Goal: Communication & Community: Answer question/provide support

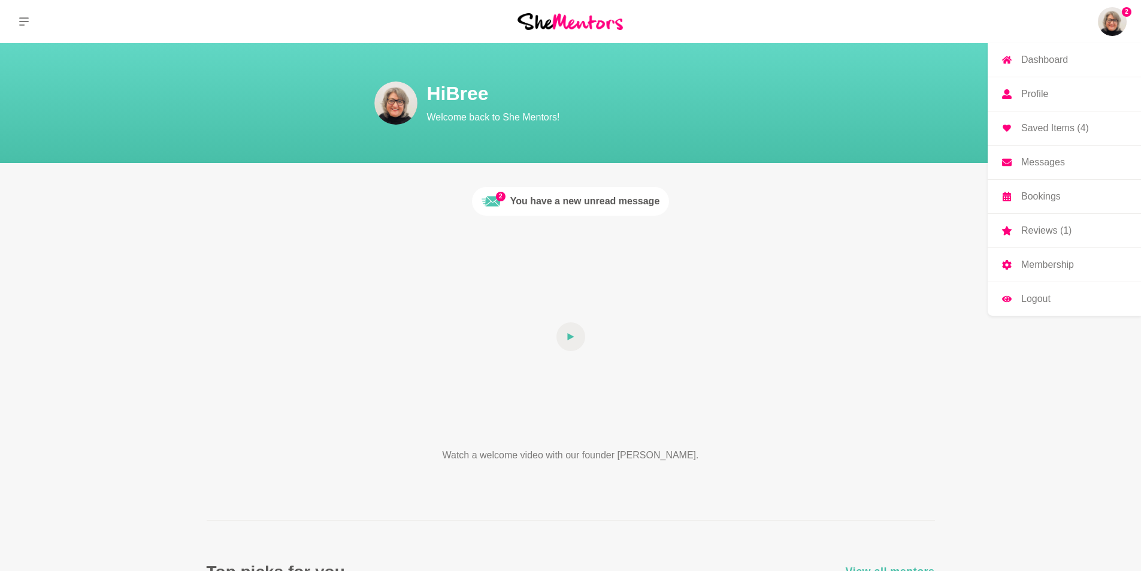
click at [1111, 24] on img at bounding box center [1111, 21] width 29 height 29
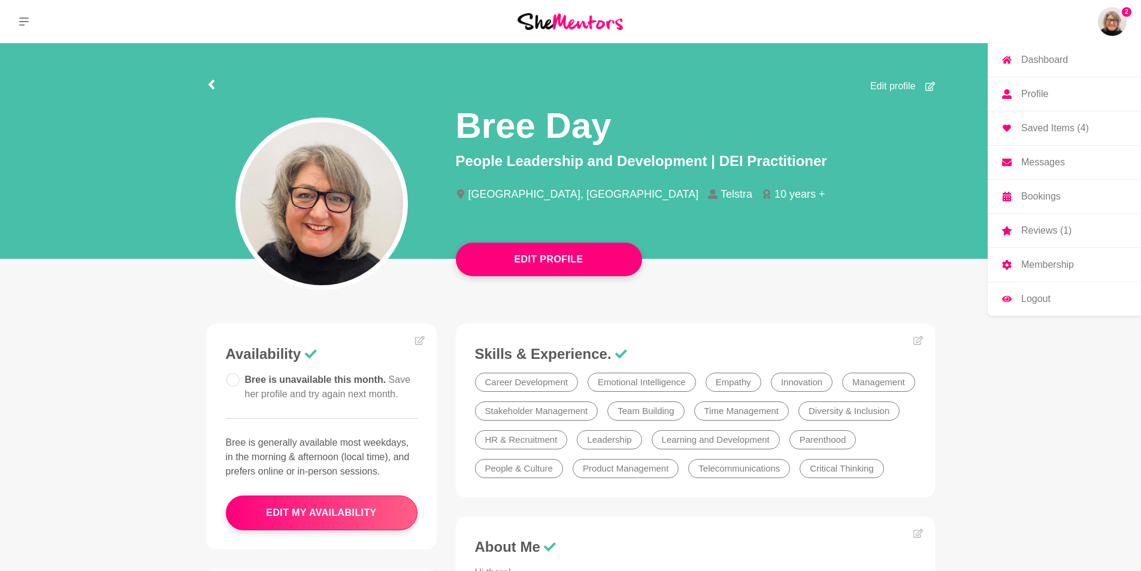
click at [1114, 29] on img at bounding box center [1111, 21] width 29 height 29
click at [1112, 22] on img at bounding box center [1111, 21] width 29 height 29
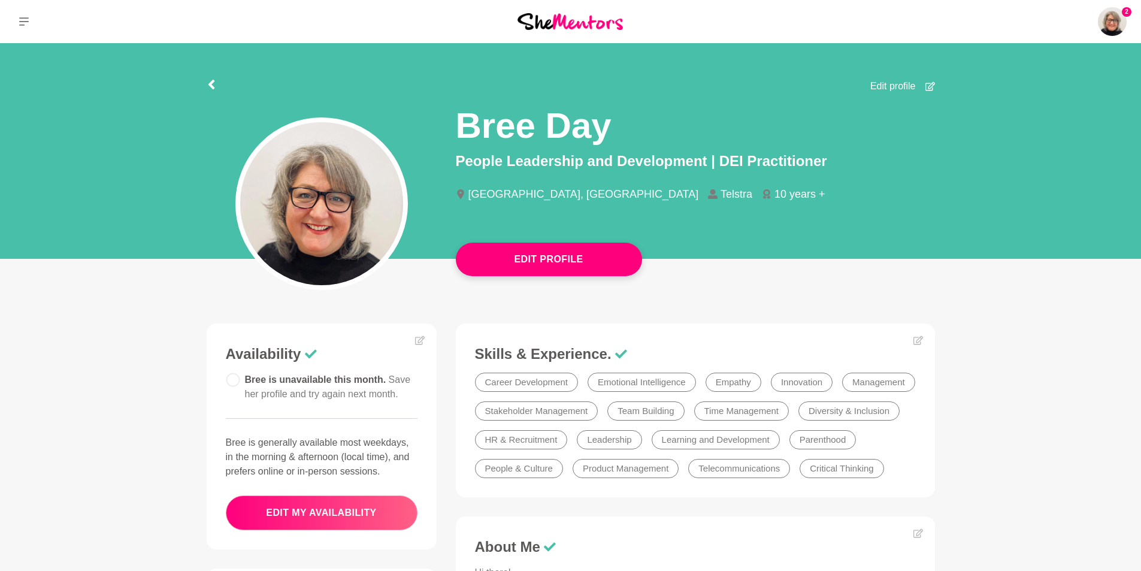
click at [319, 510] on button "edit my availability" at bounding box center [322, 512] width 192 height 35
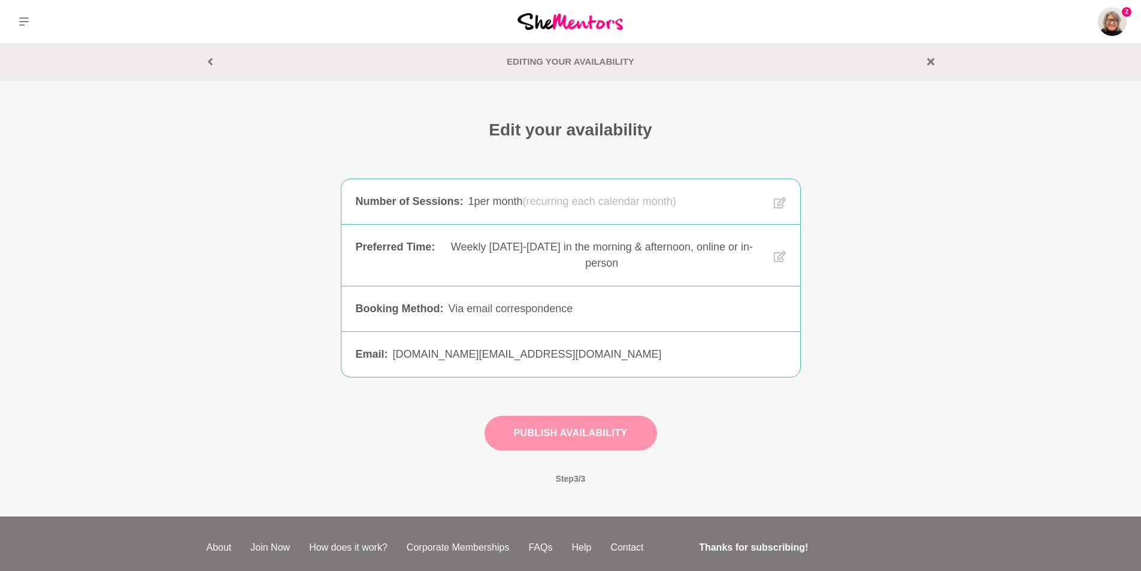
click at [580, 435] on button "Publish Availability" at bounding box center [570, 433] width 172 height 35
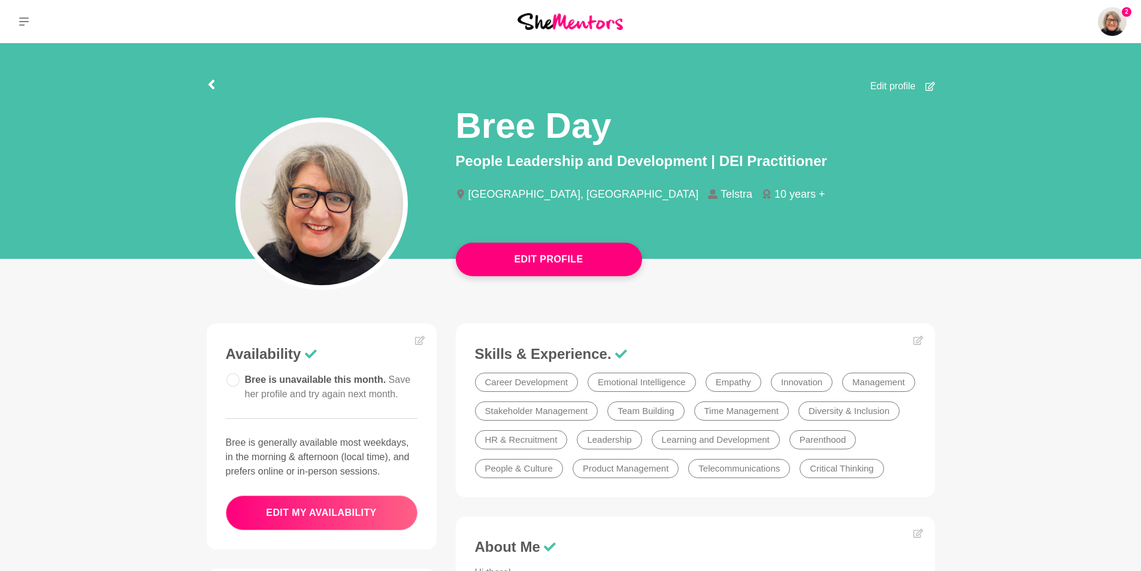
click at [308, 516] on button "edit my availability" at bounding box center [322, 512] width 192 height 35
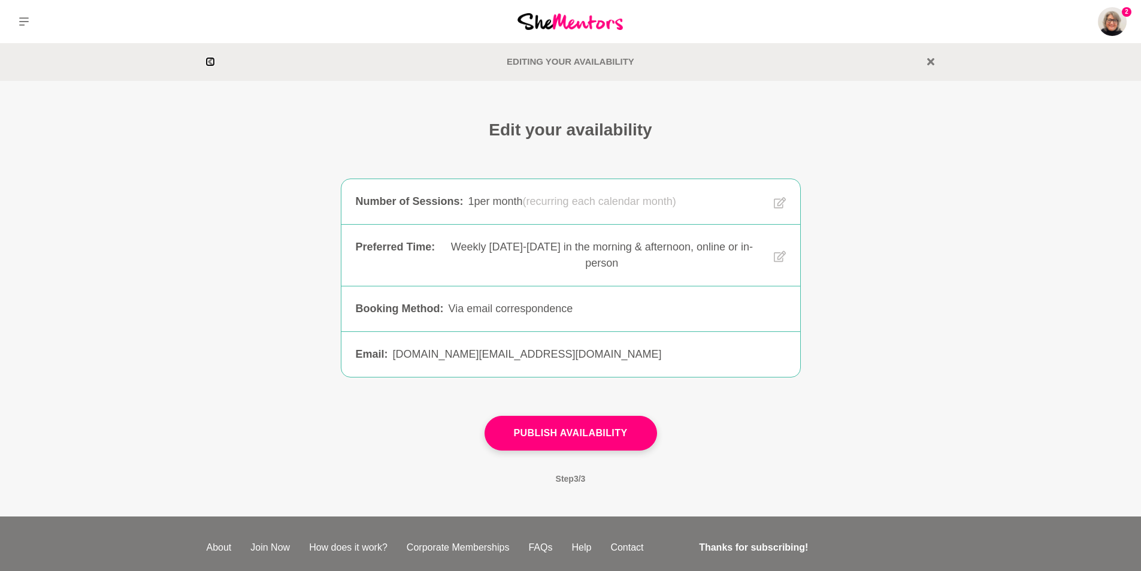
click at [209, 62] on icon at bounding box center [210, 61] width 5 height 7
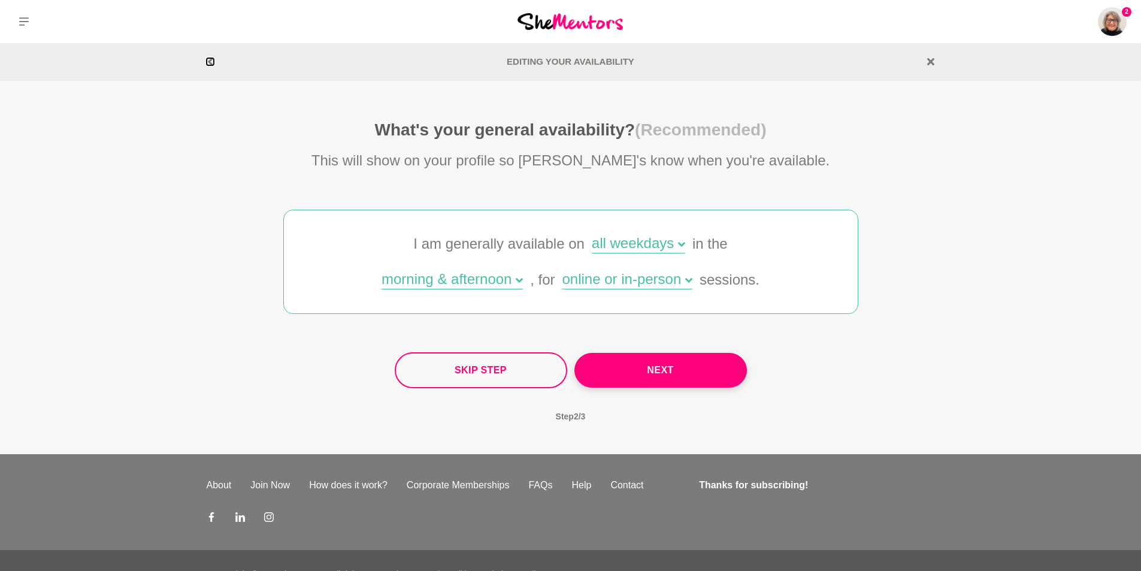
click at [209, 62] on icon at bounding box center [210, 61] width 5 height 7
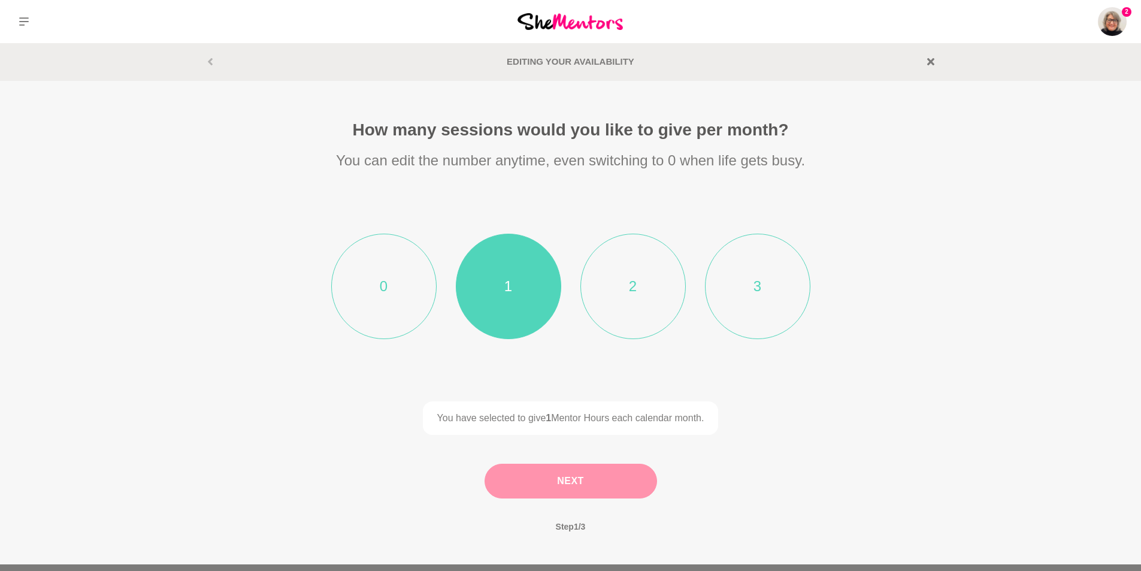
click at [584, 486] on button "Next" at bounding box center [570, 480] width 172 height 35
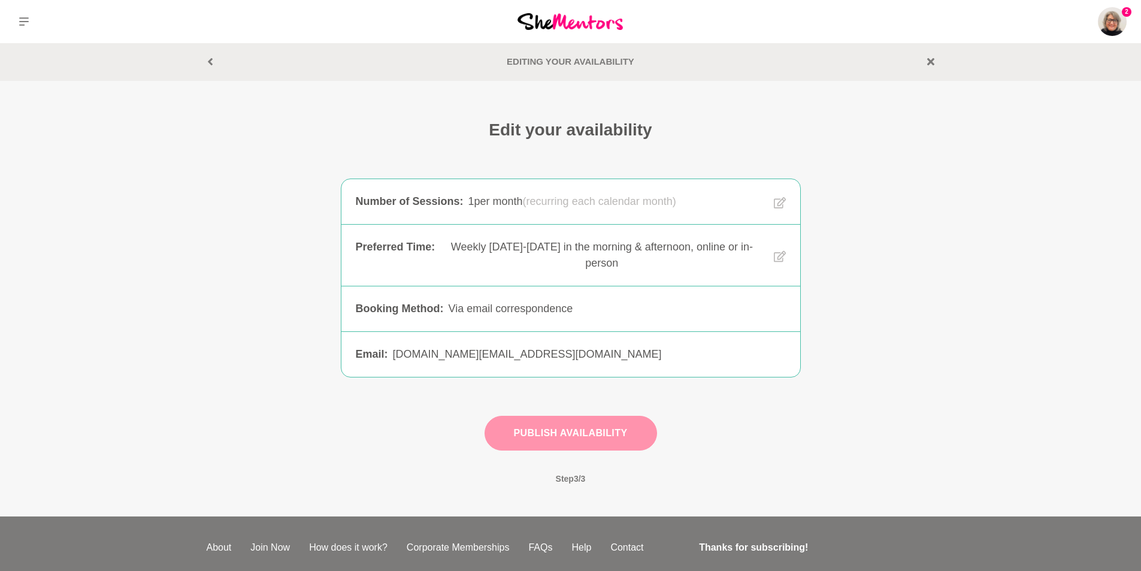
click at [587, 430] on button "Publish Availability" at bounding box center [570, 433] width 172 height 35
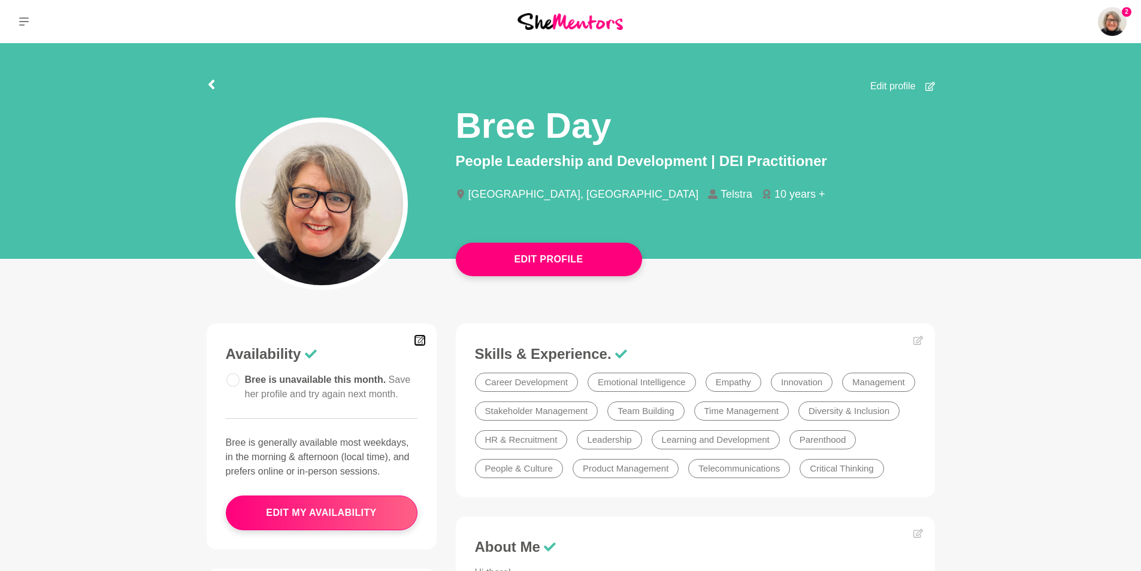
click at [415, 338] on icon at bounding box center [419, 340] width 10 height 9
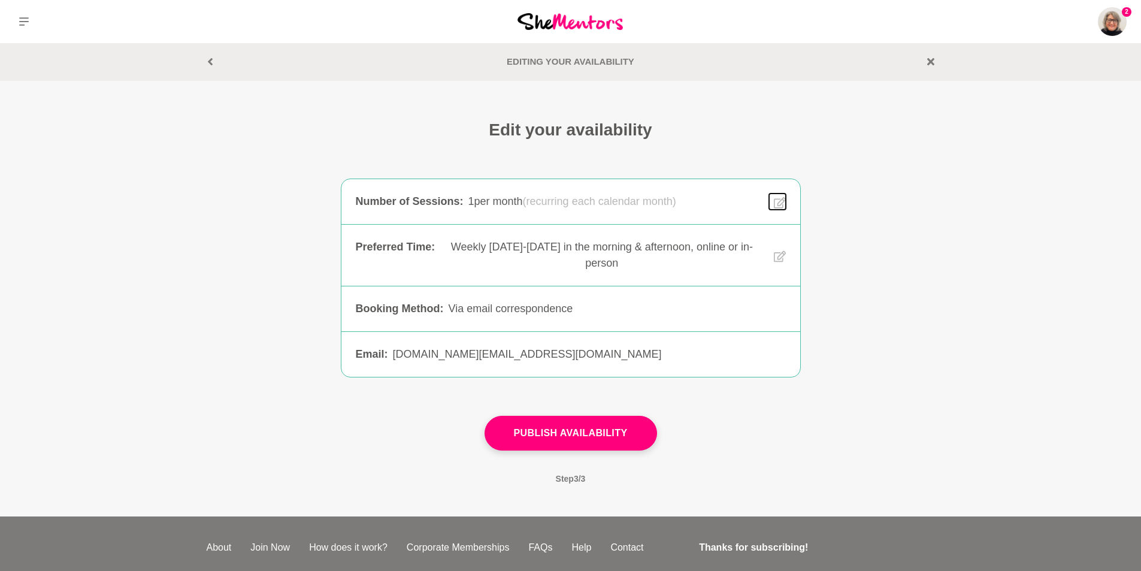
click at [779, 201] on icon at bounding box center [779, 202] width 12 height 11
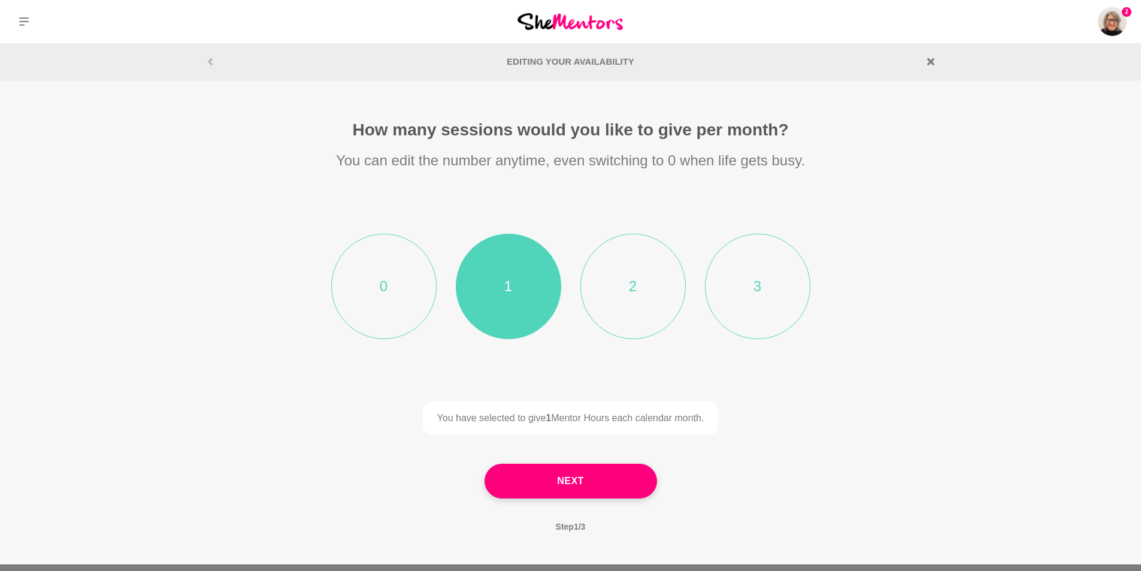
click at [626, 290] on li "2" at bounding box center [632, 286] width 105 height 105
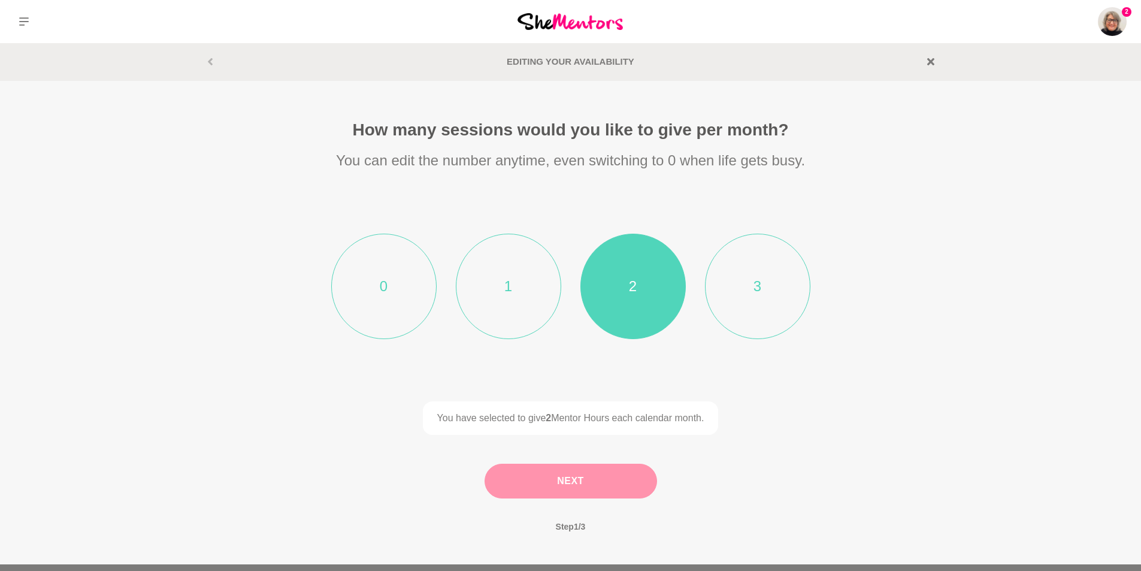
click at [563, 481] on button "Next" at bounding box center [570, 480] width 172 height 35
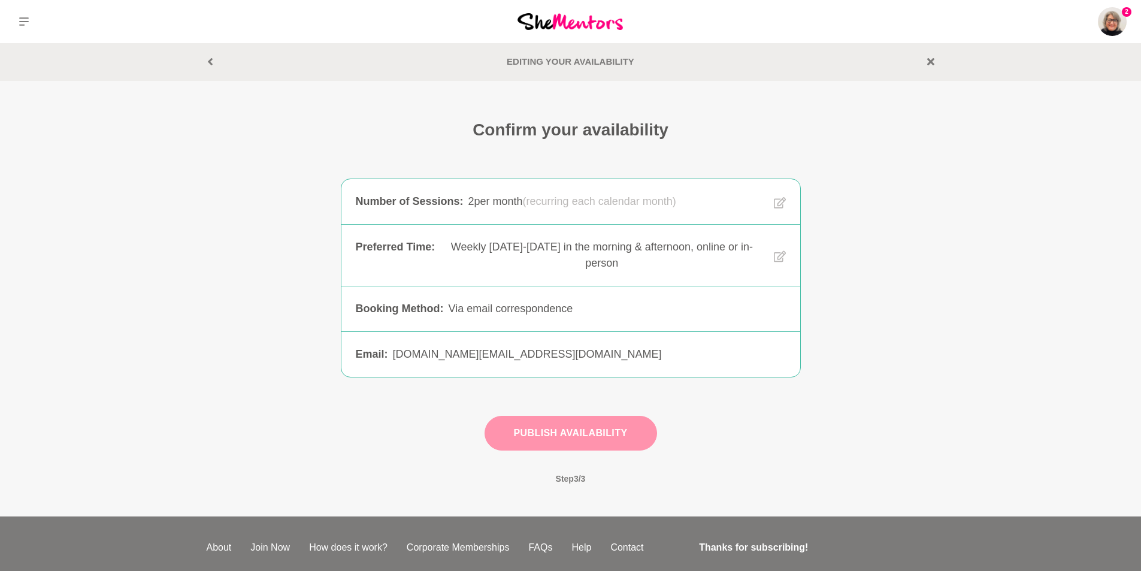
click at [584, 431] on button "Publish Availability" at bounding box center [570, 433] width 172 height 35
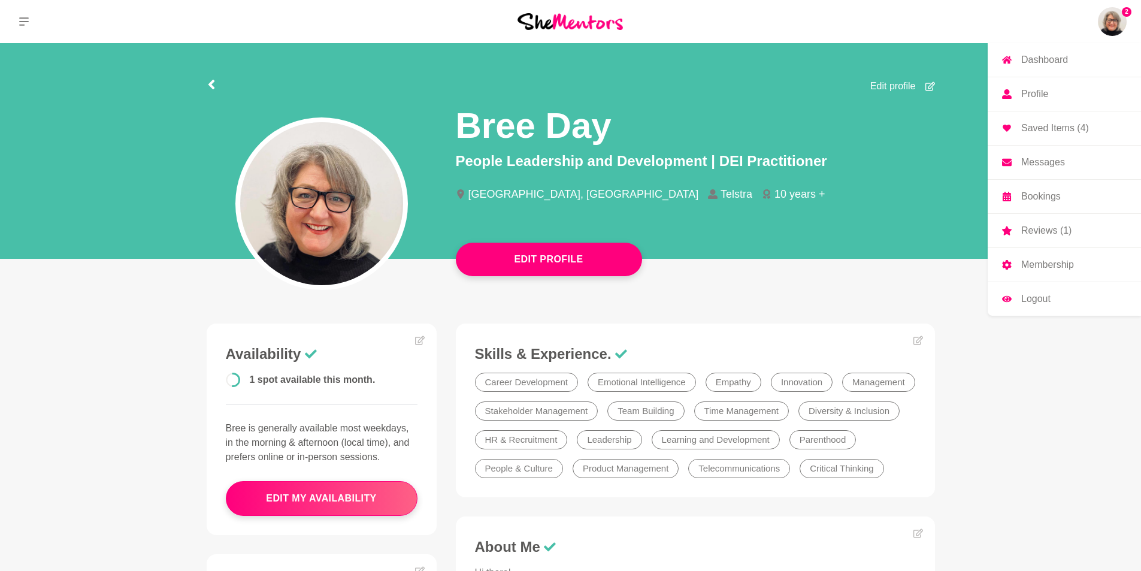
click at [1035, 230] on p "Reviews (1)" at bounding box center [1046, 231] width 50 height 10
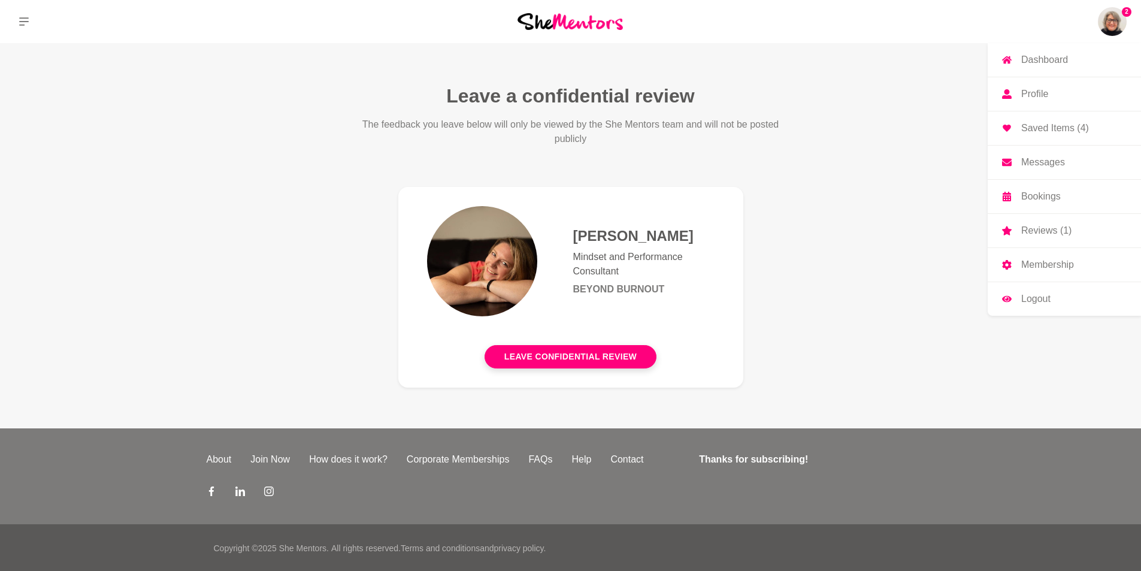
click at [1036, 130] on p "Saved Items (4)" at bounding box center [1055, 128] width 68 height 10
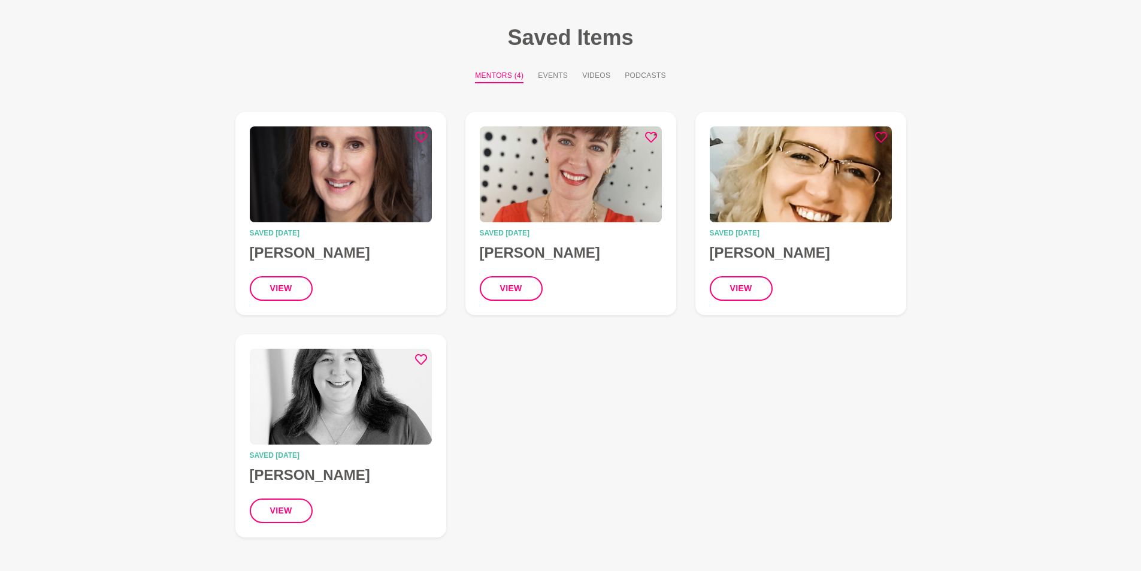
scroll to position [43, 0]
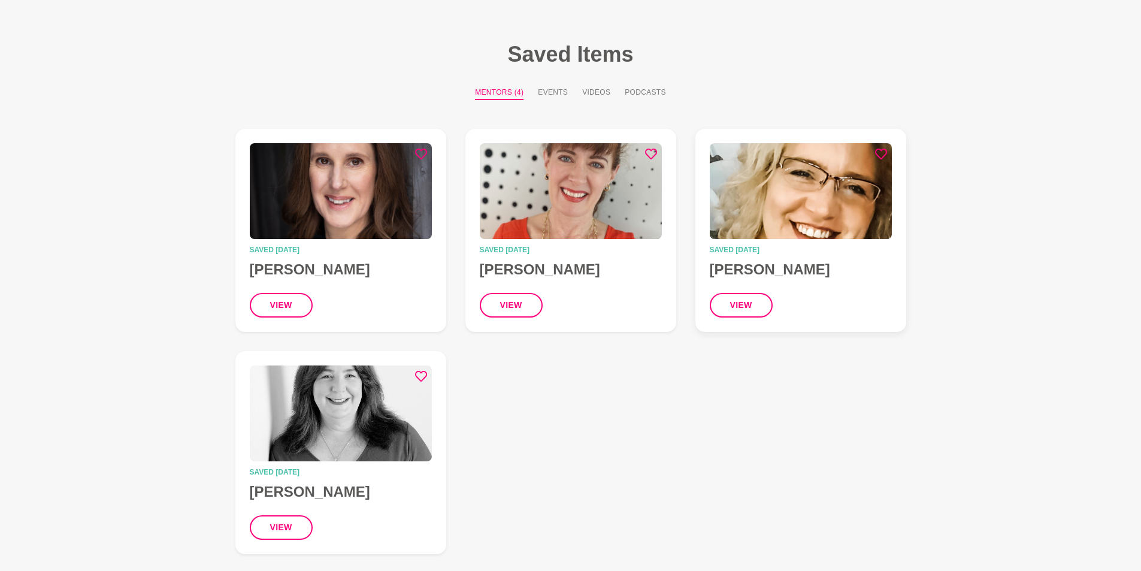
click at [751, 269] on h4 "[PERSON_NAME]" at bounding box center [801, 269] width 182 height 18
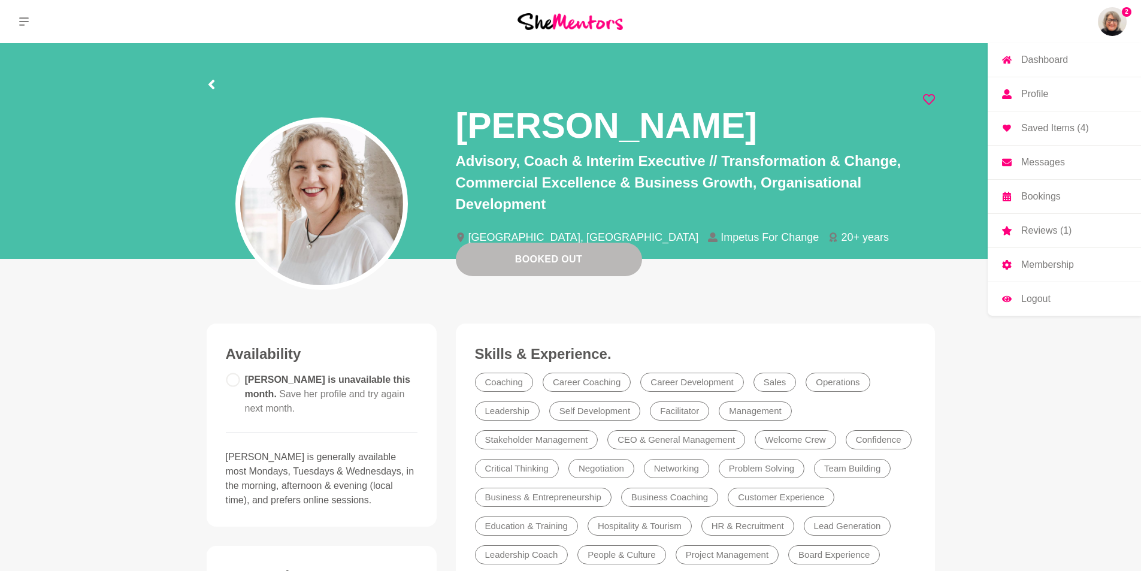
click at [1114, 23] on img at bounding box center [1111, 21] width 29 height 29
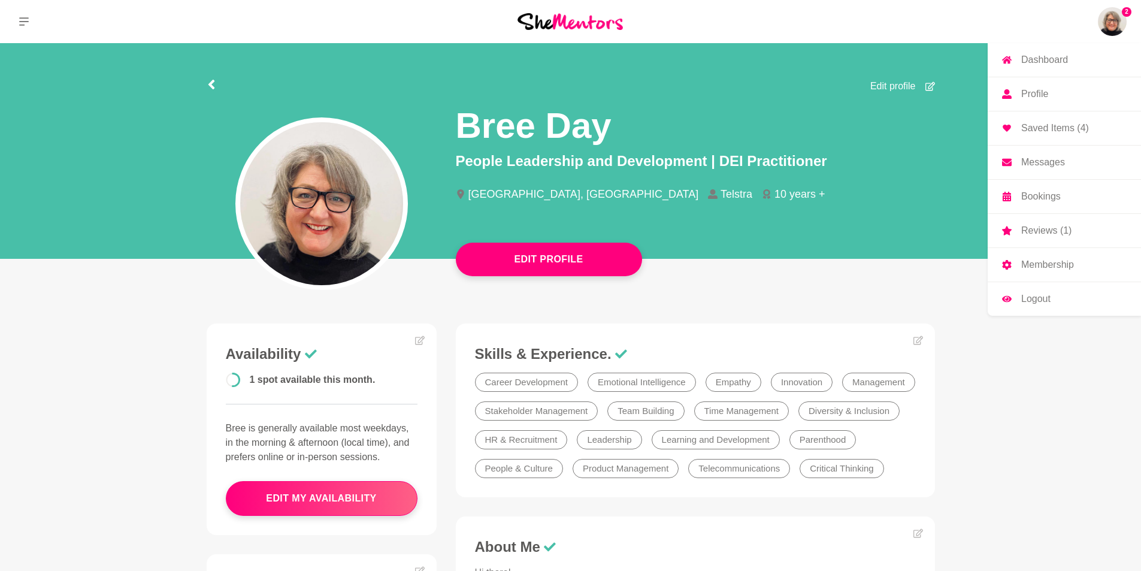
click at [1029, 92] on p "Profile" at bounding box center [1034, 94] width 27 height 10
click at [1039, 200] on p "Bookings" at bounding box center [1041, 197] width 40 height 10
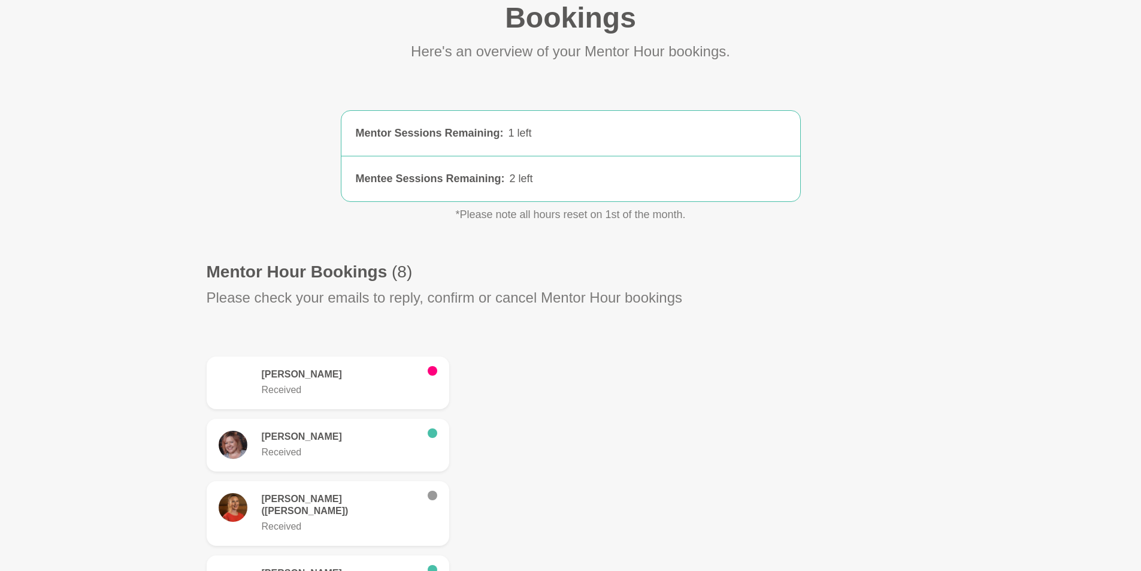
scroll to position [120, 0]
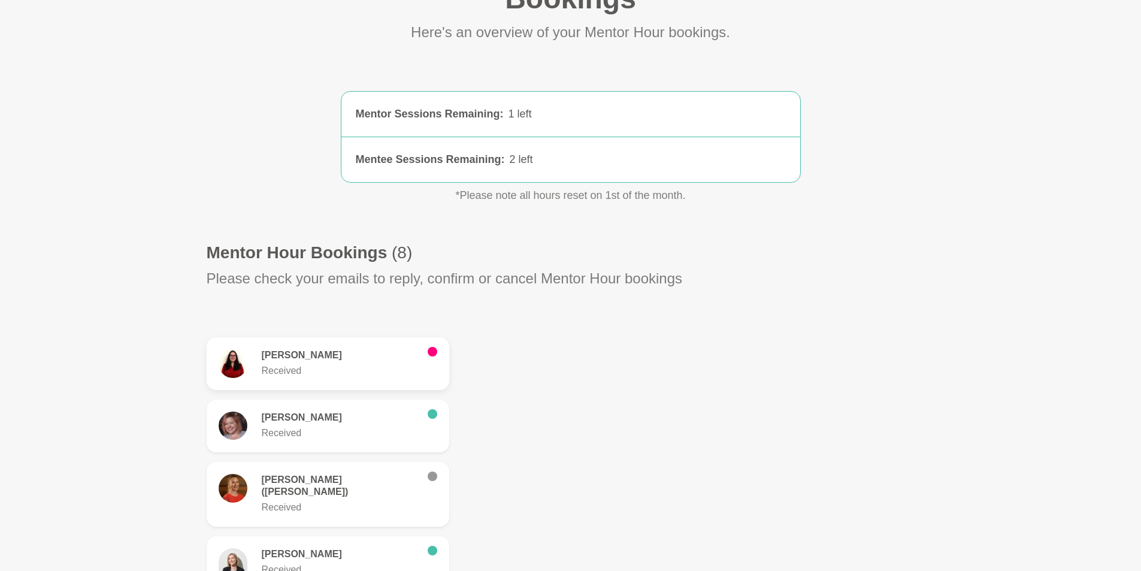
click at [293, 354] on h6 "[PERSON_NAME]" at bounding box center [340, 355] width 156 height 12
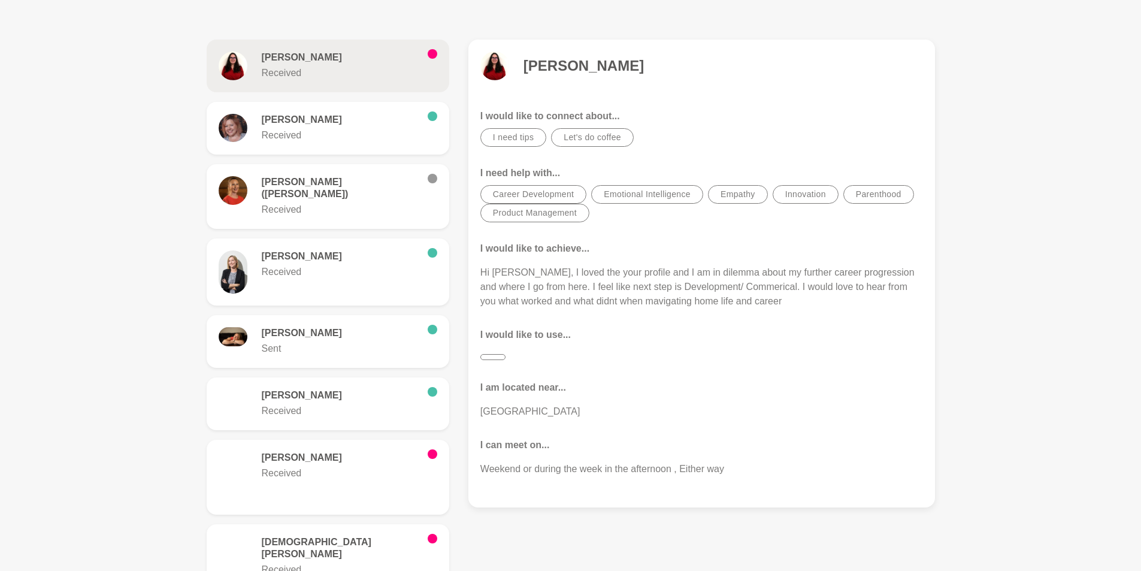
scroll to position [419, 0]
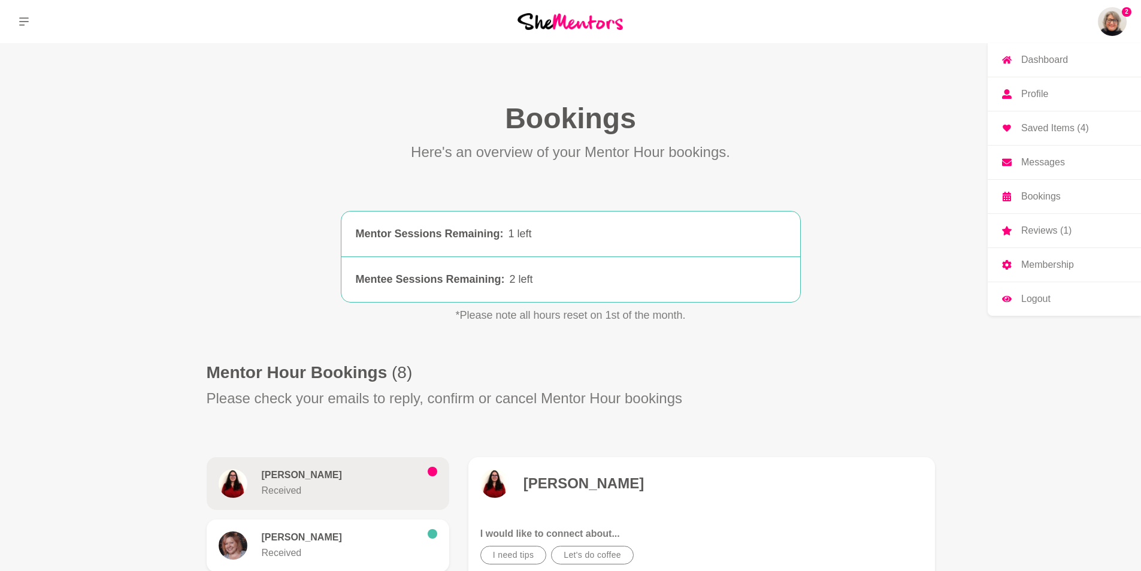
click at [1034, 91] on p "Profile" at bounding box center [1034, 94] width 27 height 10
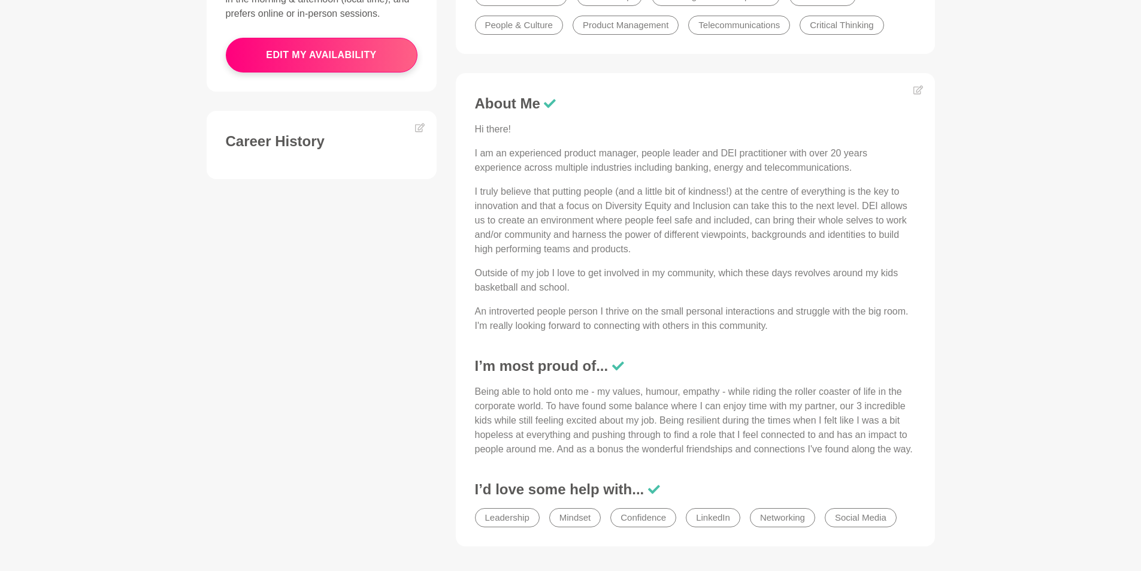
scroll to position [479, 0]
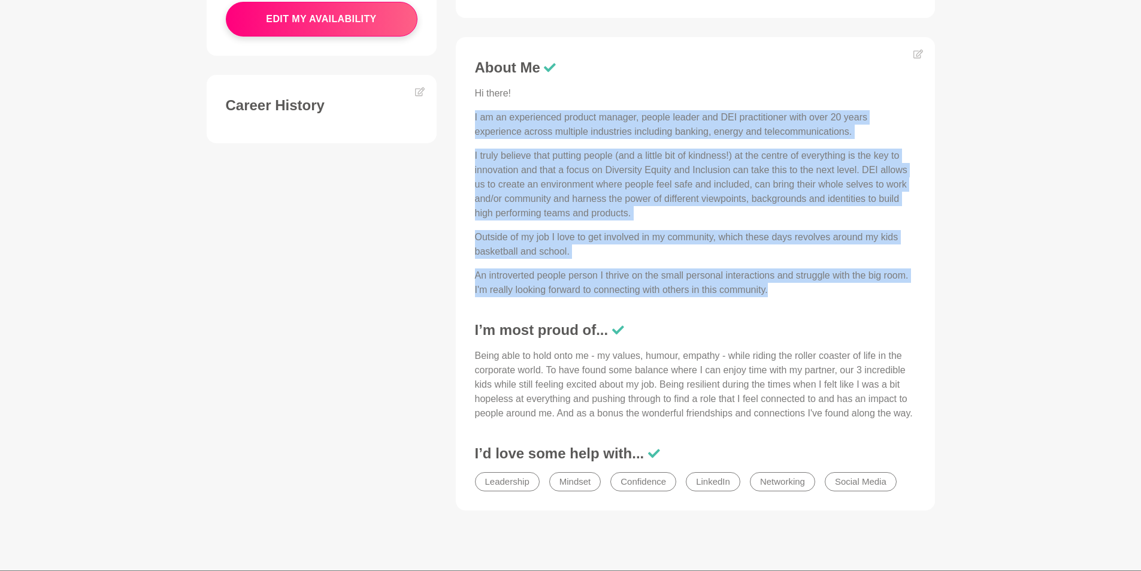
drag, startPoint x: 773, startPoint y: 288, endPoint x: 452, endPoint y: 114, distance: 364.9
click at [452, 114] on div "Skills & Experience. Career Development Emotional Intelligence Empathy Innovati…" at bounding box center [695, 186] width 498 height 685
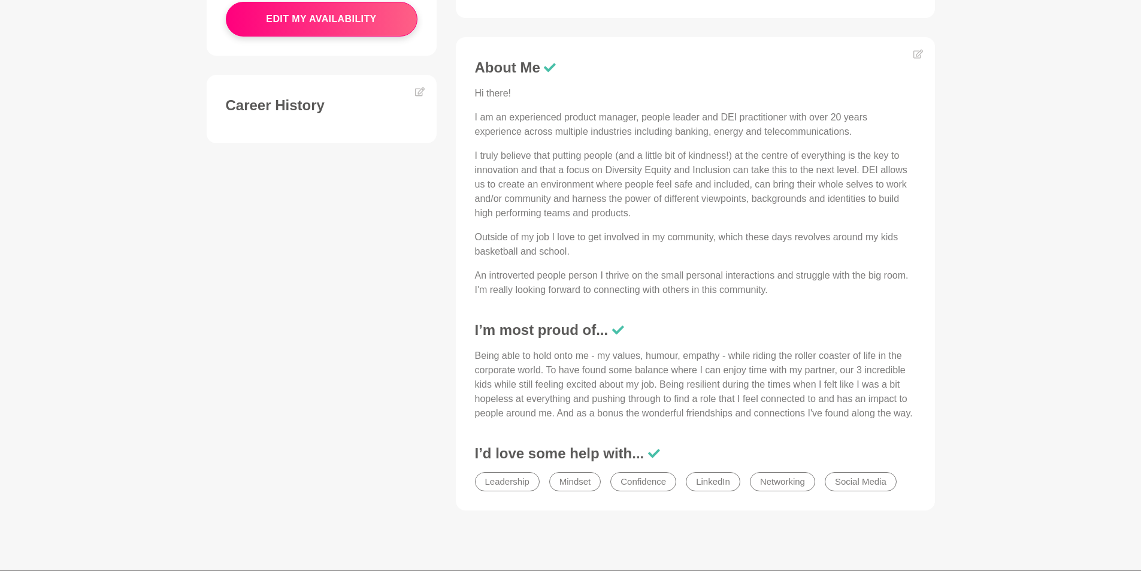
click at [777, 414] on p "Being able to hold onto me - my values, humour, empathy - while riding the roll…" at bounding box center [695, 384] width 441 height 72
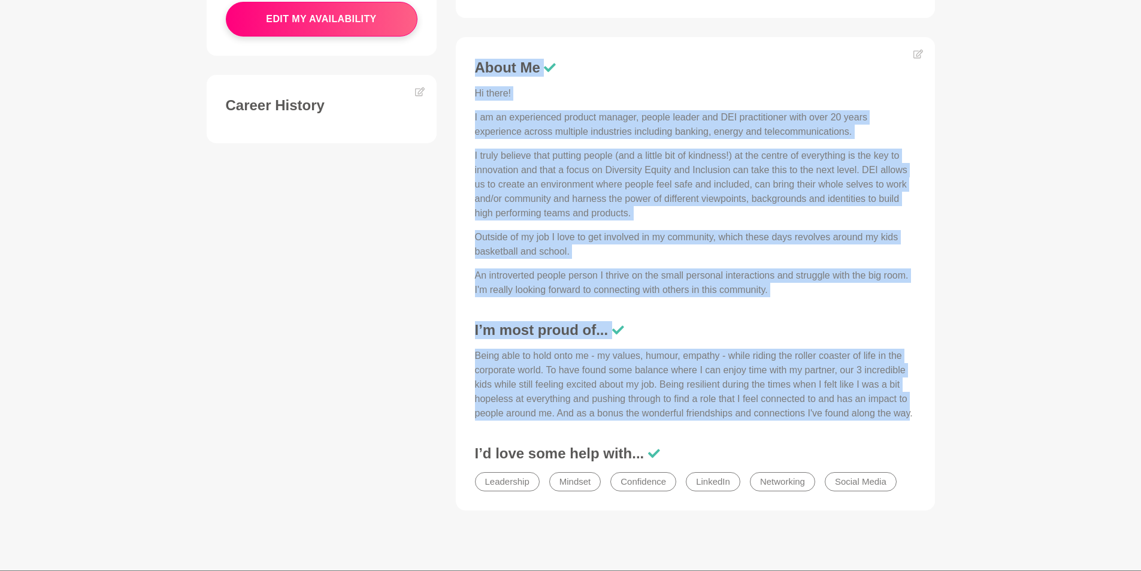
drag, startPoint x: 911, startPoint y: 413, endPoint x: 466, endPoint y: 67, distance: 563.6
click at [466, 67] on figure "About Me Hi there! I am an experienced product manager, people leader and DEI p…" at bounding box center [695, 273] width 479 height 473
copy div "Lorem Ip Do sitam! C ad el seddoeiusmo tempori utlabor, etdolo magnaa eni ADM v…"
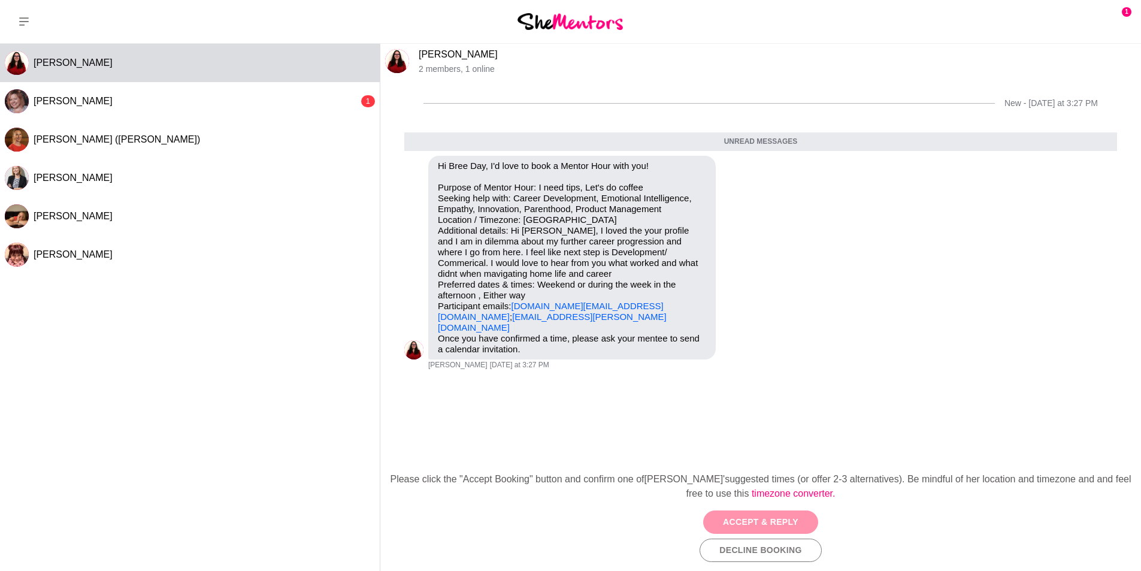
click at [762, 515] on button "Accept & Reply" at bounding box center [760, 521] width 115 height 23
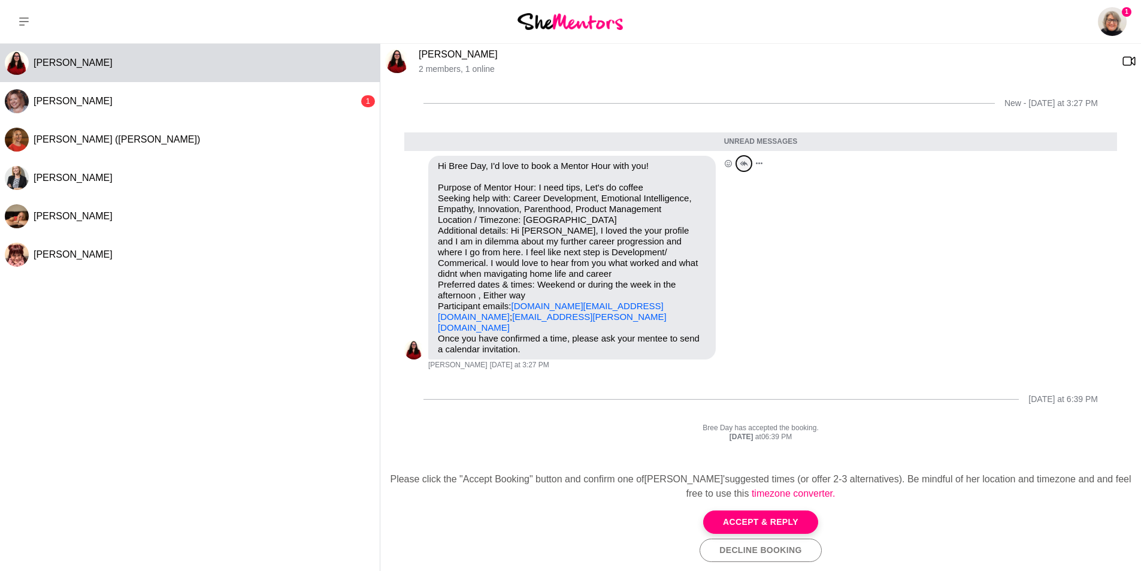
click at [742, 164] on icon "Open Thread" at bounding box center [743, 163] width 8 height 6
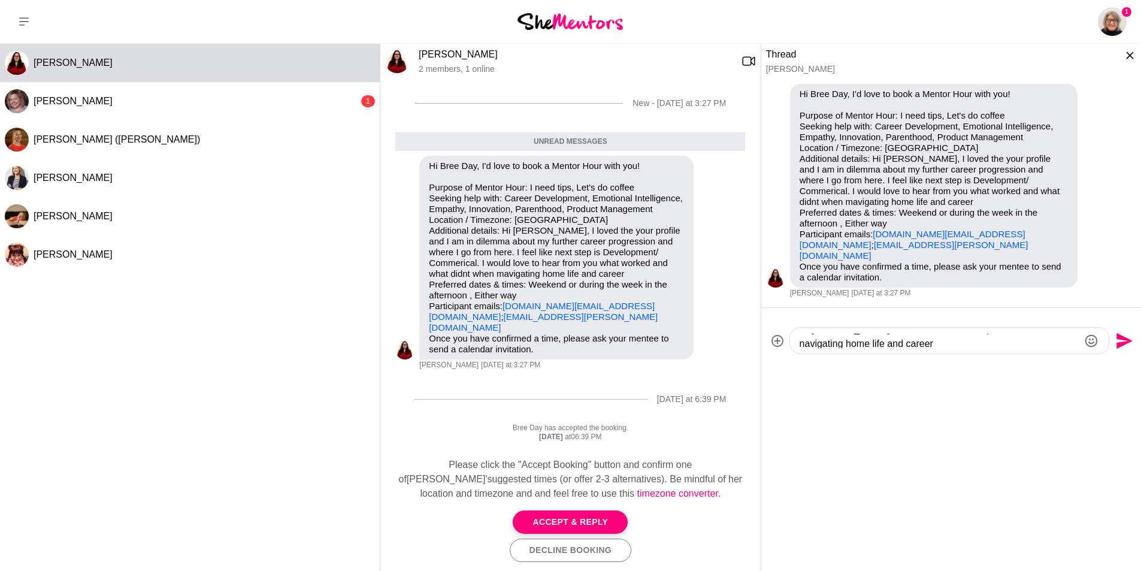
scroll to position [14, 0]
type textarea "Hi Lidija, Would love to catch up to discuss navigating home life and career - …"
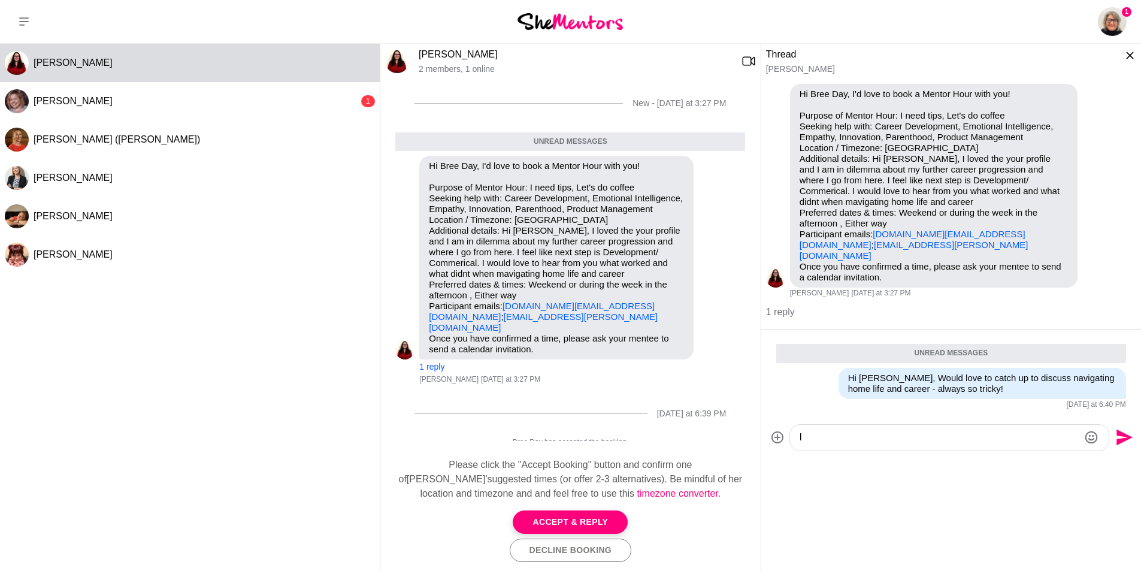
type textarea "I"
click at [898, 430] on textarea "My afternoon availability is quite limited over the next week - I have time thi…" at bounding box center [939, 437] width 280 height 14
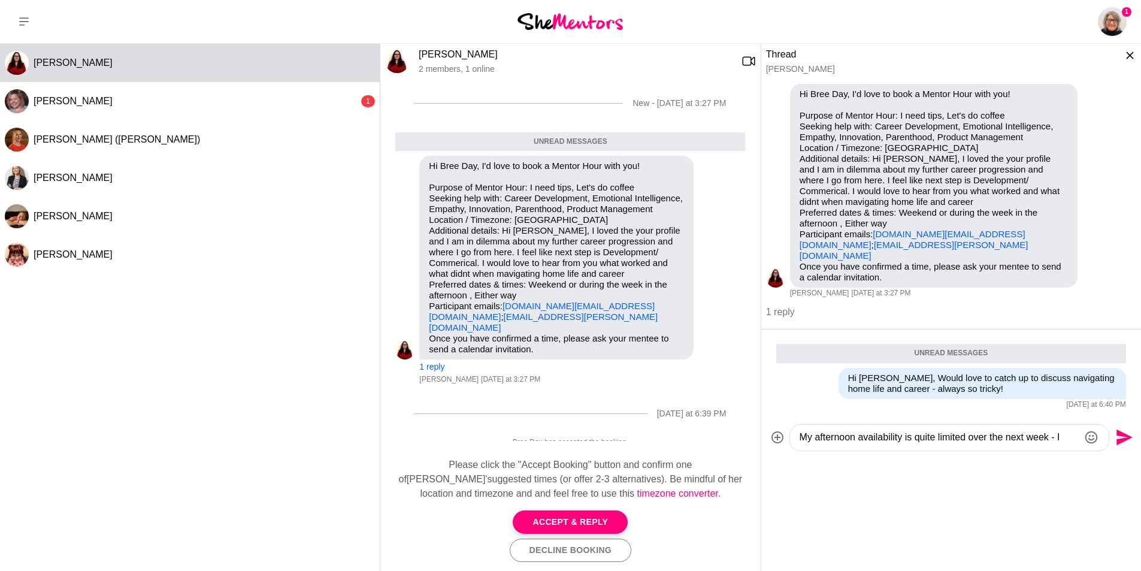
drag, startPoint x: 899, startPoint y: 424, endPoint x: 1060, endPoint y: 427, distance: 161.1
click at [1060, 430] on textarea "My afternoon availability is quite limited over the next week - I have time thi…" at bounding box center [939, 437] width 280 height 14
click at [1059, 430] on textarea "My afternoon availability is quite limited over the next week - but could make …" at bounding box center [939, 437] width 280 height 14
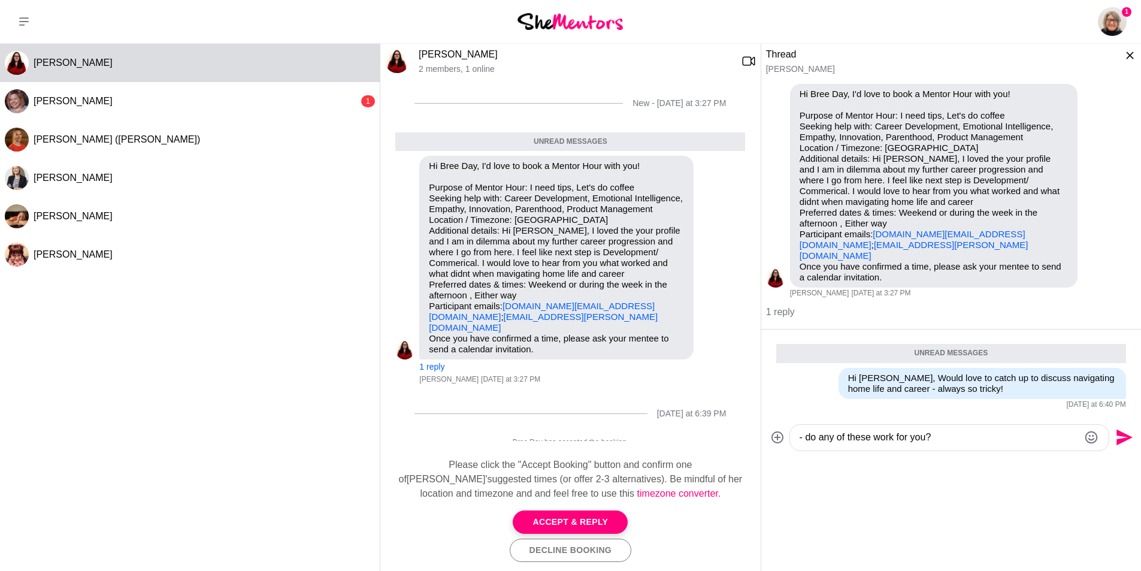
type textarea "My afternoon availability is quite limited over the next week - but could make …"
click at [1122, 429] on icon "Send" at bounding box center [1124, 437] width 16 height 16
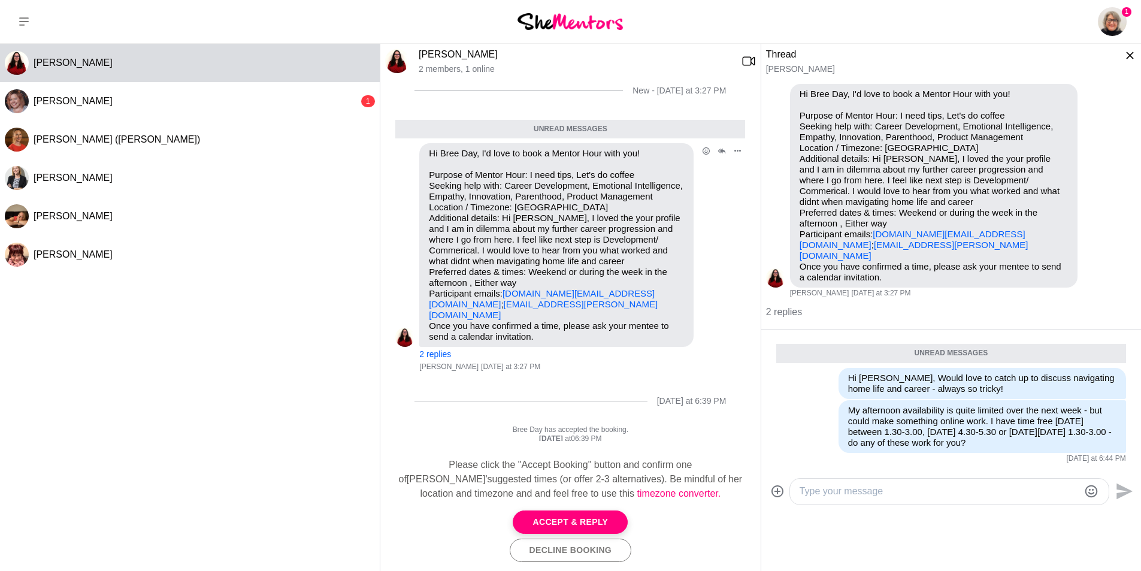
scroll to position [16, 0]
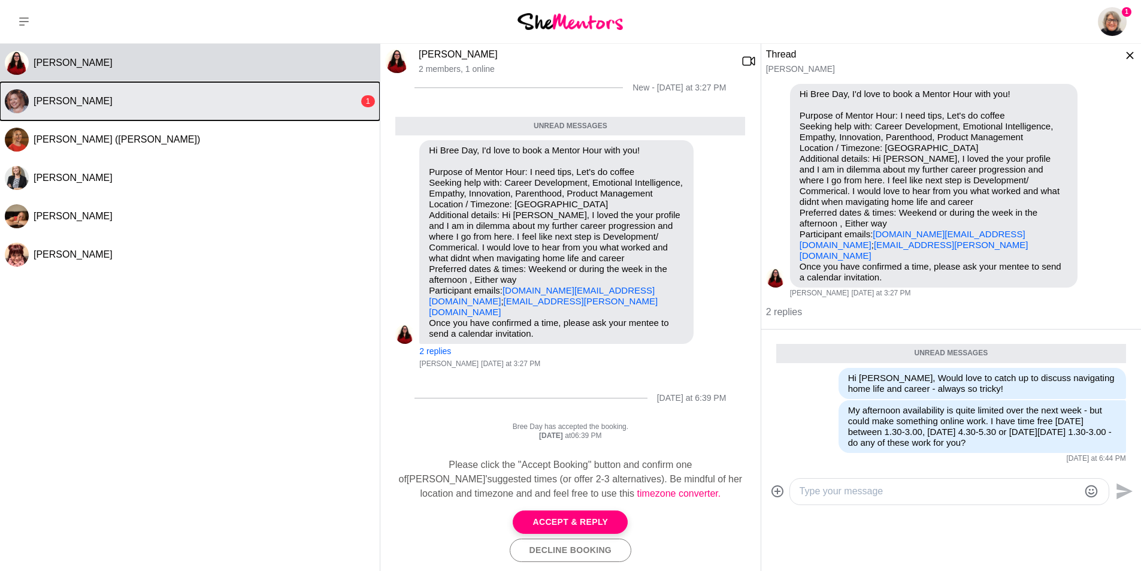
click at [50, 102] on span "[PERSON_NAME]" at bounding box center [73, 101] width 79 height 10
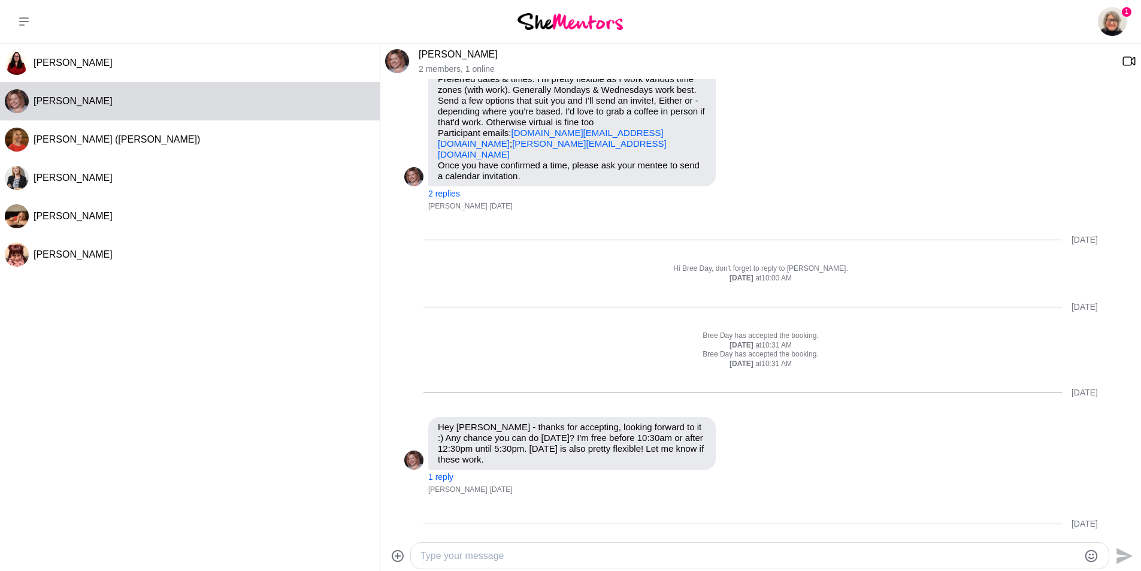
scroll to position [180, 0]
click at [442, 469] on button "1 reply" at bounding box center [440, 474] width 25 height 10
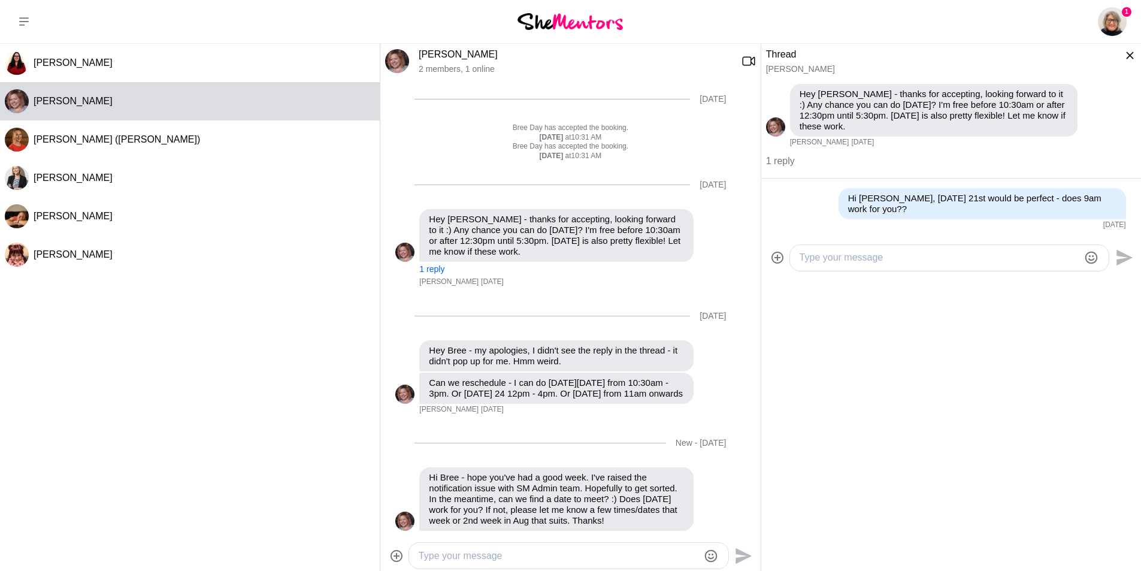
scroll to position [410, 0]
